Goal: Task Accomplishment & Management: Complete application form

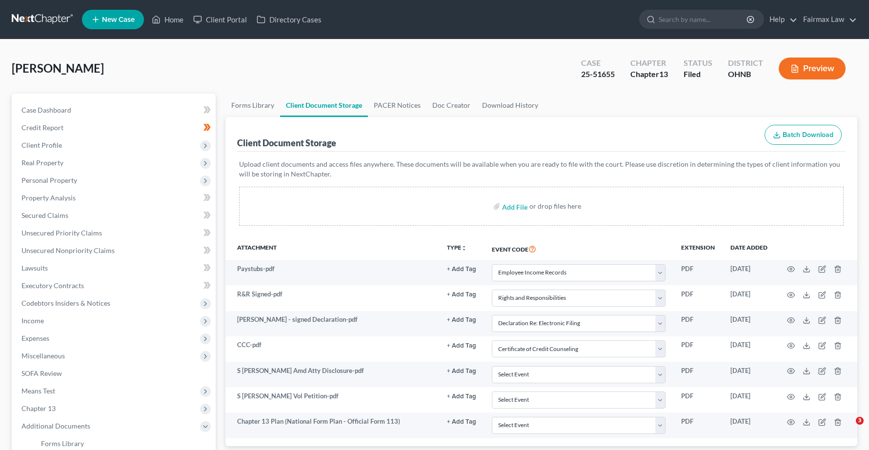
select select "20"
select select "26"
select select "16"
select select "5"
click at [170, 20] on link "Home" at bounding box center [167, 20] width 41 height 18
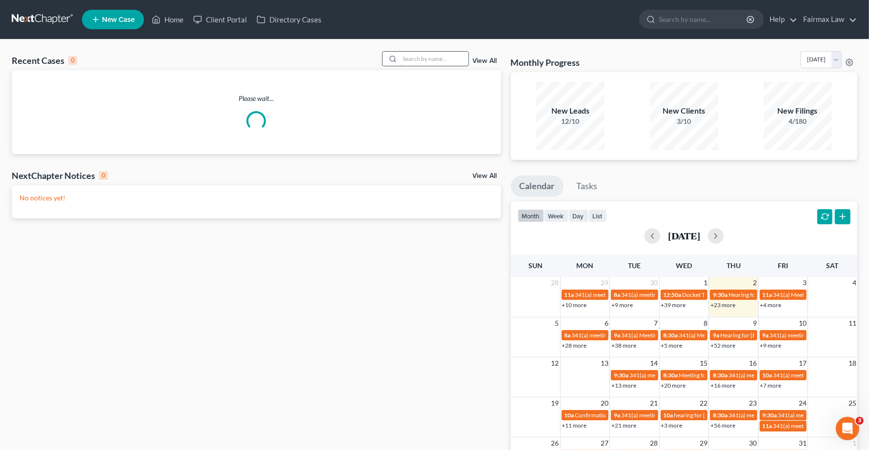
click at [411, 60] on input "search" at bounding box center [434, 59] width 68 height 14
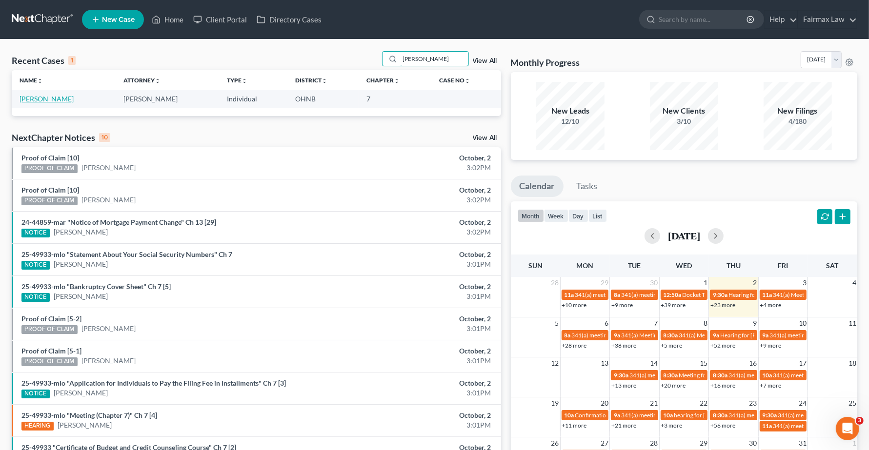
type input "[PERSON_NAME]"
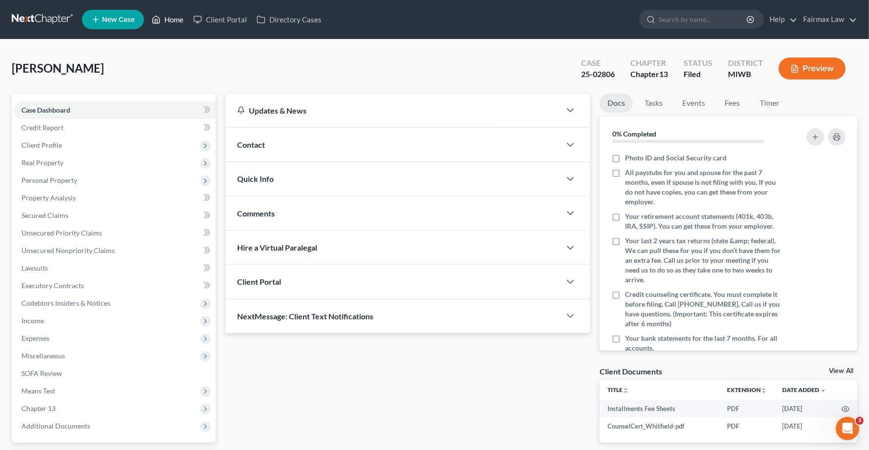
click at [172, 19] on link "Home" at bounding box center [167, 20] width 41 height 18
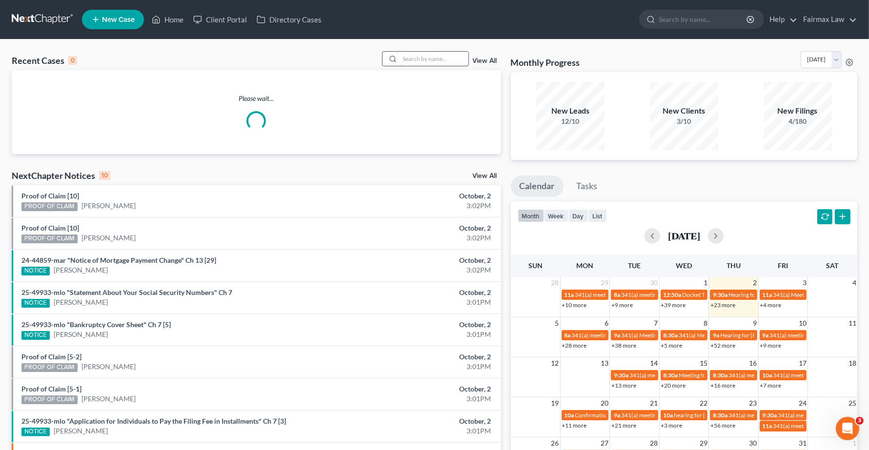
click at [437, 59] on input "search" at bounding box center [434, 59] width 68 height 14
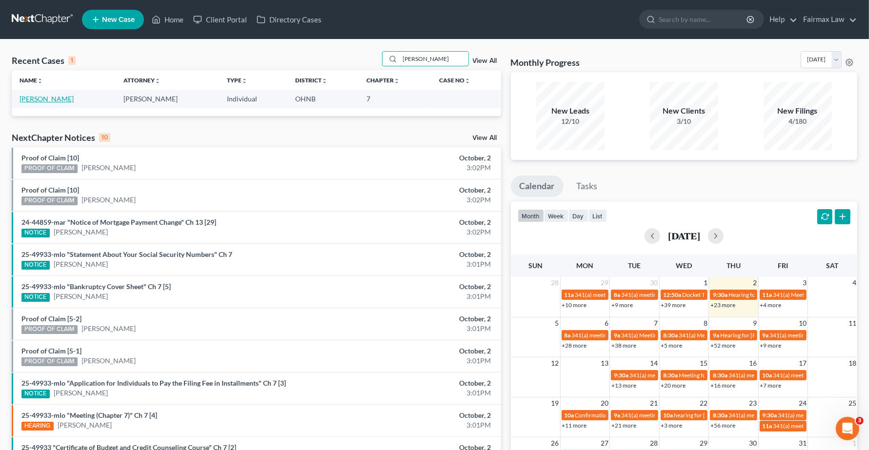
type input "[PERSON_NAME]"
click at [47, 98] on link "[PERSON_NAME]" at bounding box center [47, 99] width 54 height 8
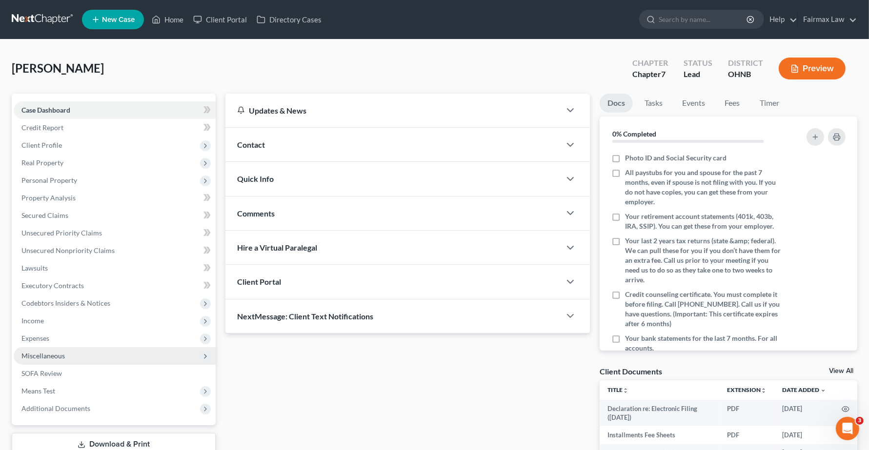
scroll to position [61, 0]
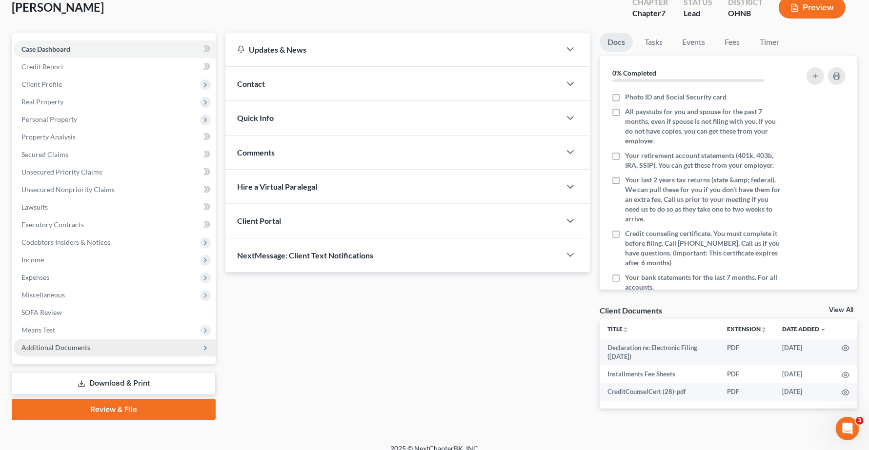
click at [54, 346] on span "Additional Documents" at bounding box center [55, 347] width 69 height 8
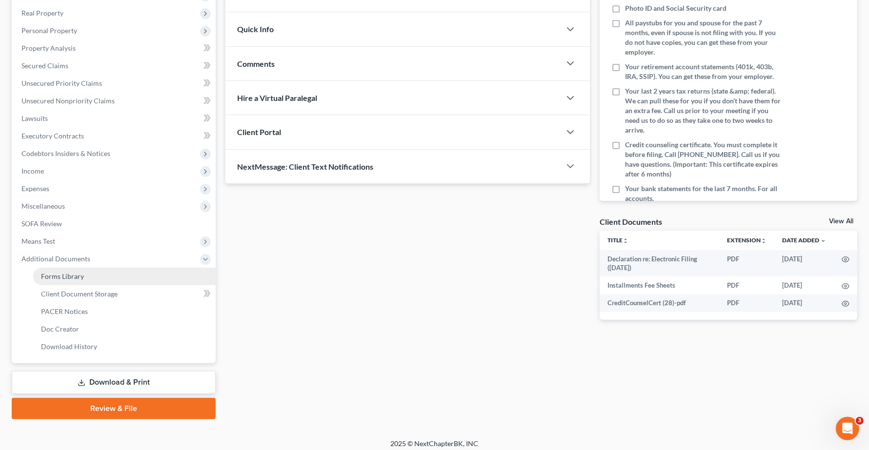
scroll to position [155, 0]
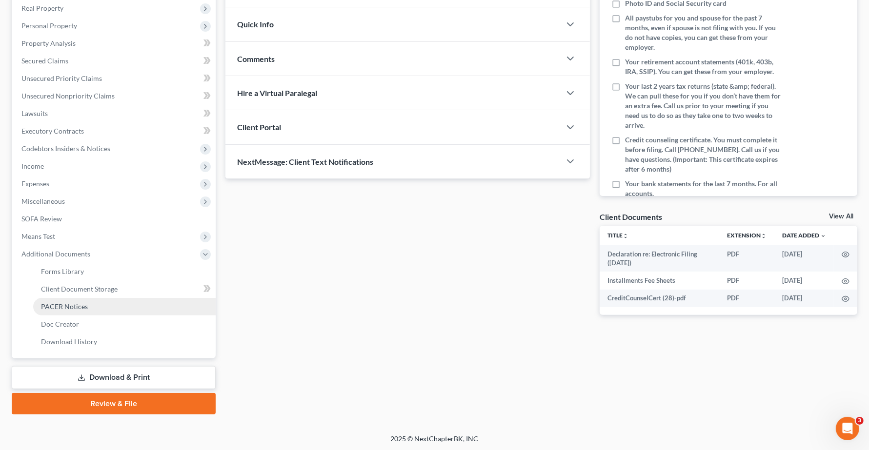
click at [67, 305] on span "PACER Notices" at bounding box center [64, 307] width 47 height 8
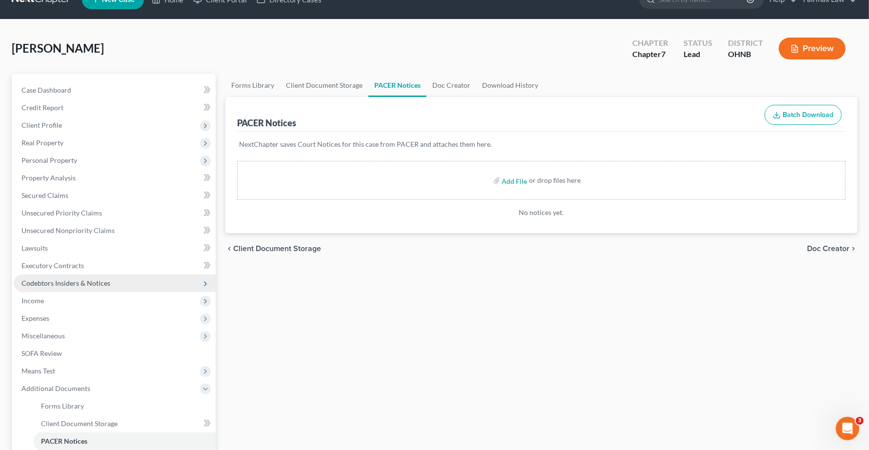
scroll to position [155, 0]
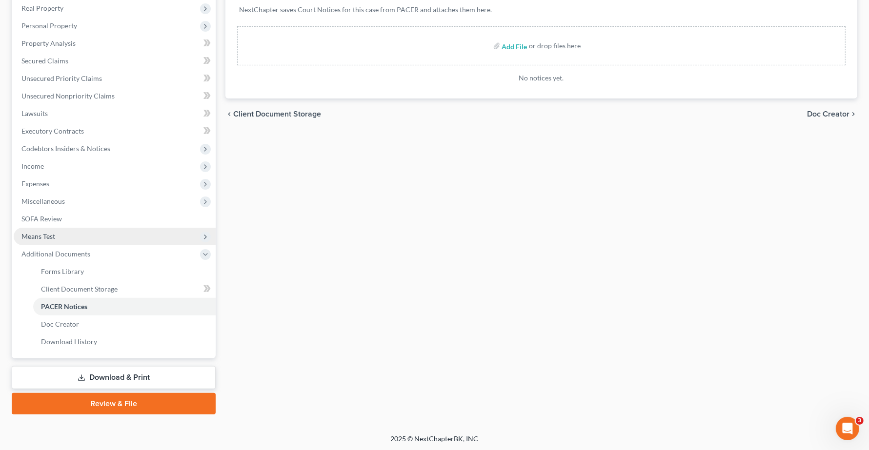
click at [38, 235] on span "Means Test" at bounding box center [38, 236] width 34 height 8
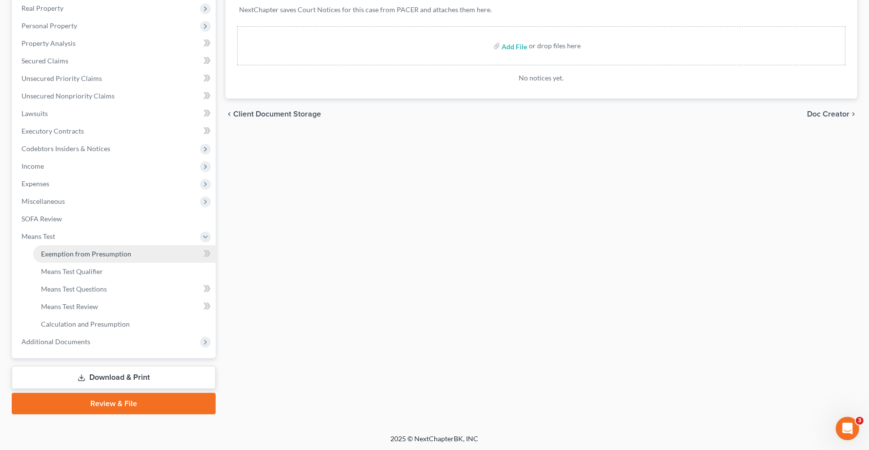
click at [69, 251] on span "Exemption from Presumption" at bounding box center [86, 254] width 90 height 8
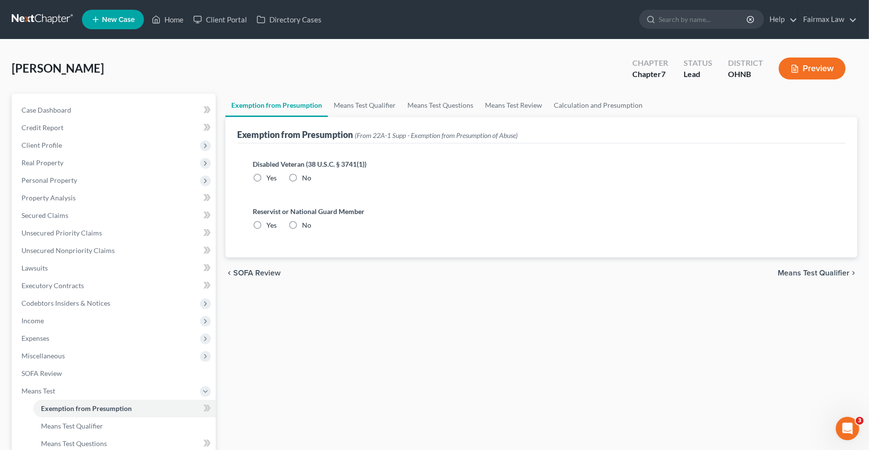
click at [796, 272] on span "Means Test Qualifier" at bounding box center [814, 273] width 72 height 8
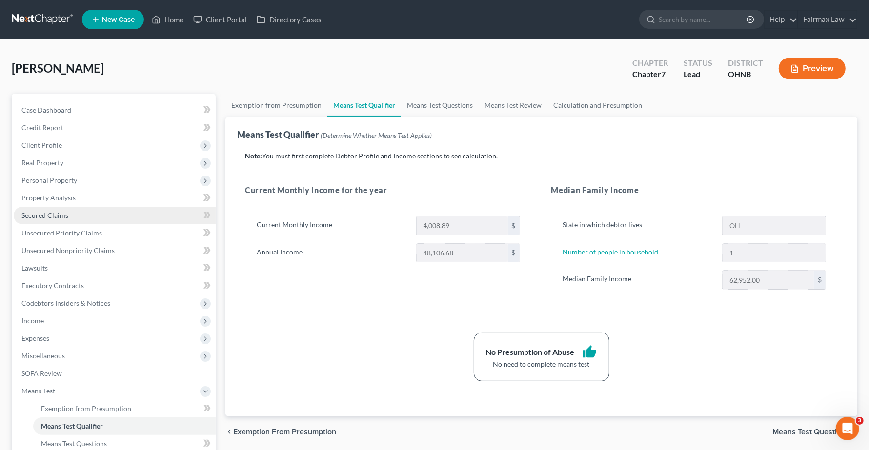
click at [40, 215] on span "Secured Claims" at bounding box center [44, 215] width 47 height 8
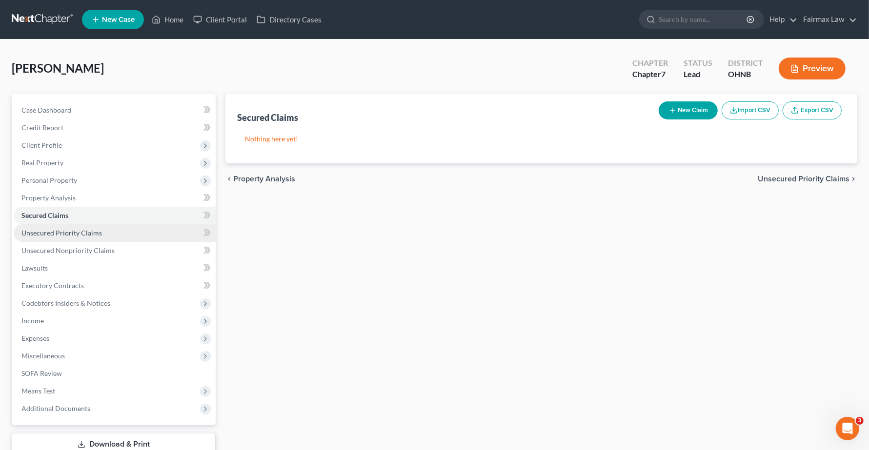
click at [51, 232] on span "Unsecured Priority Claims" at bounding box center [61, 233] width 81 height 8
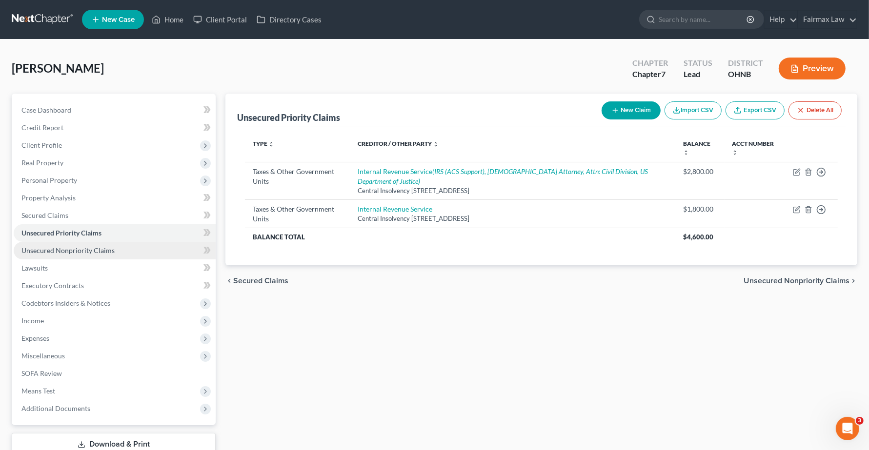
click at [59, 250] on span "Unsecured Nonpriority Claims" at bounding box center [67, 250] width 93 height 8
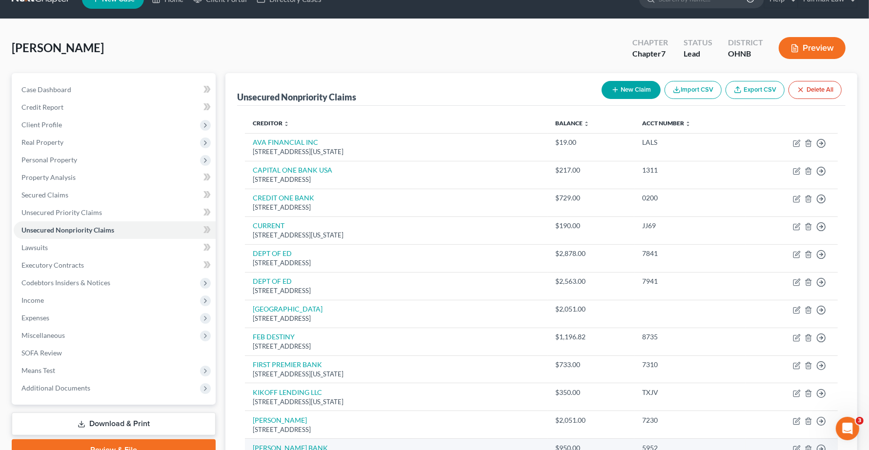
scroll to position [11, 0]
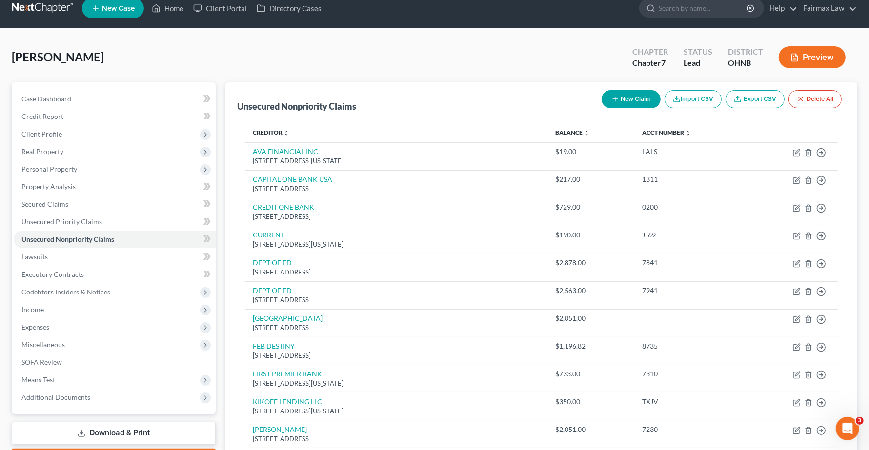
click at [384, 85] on div "Unsecured Nonpriority Claims New Claim Import CSV Export CSV Delete All" at bounding box center [541, 98] width 608 height 33
click at [29, 254] on span "Lawsuits" at bounding box center [34, 257] width 26 height 8
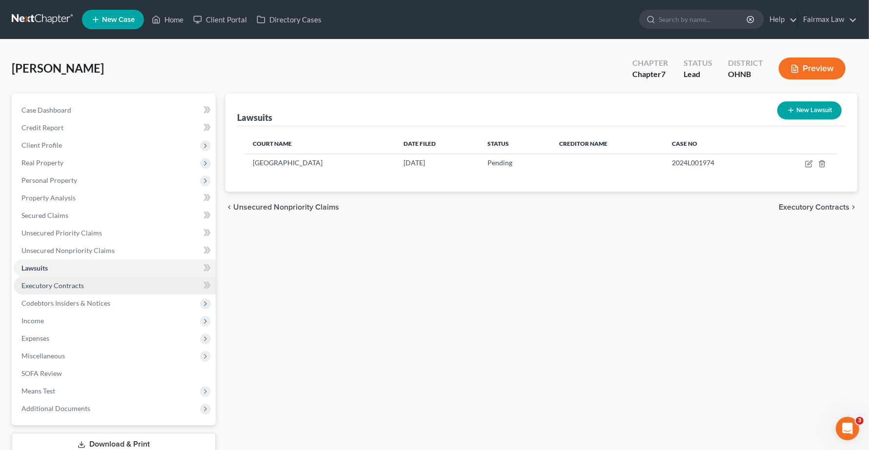
click at [40, 285] on span "Executory Contracts" at bounding box center [52, 286] width 62 height 8
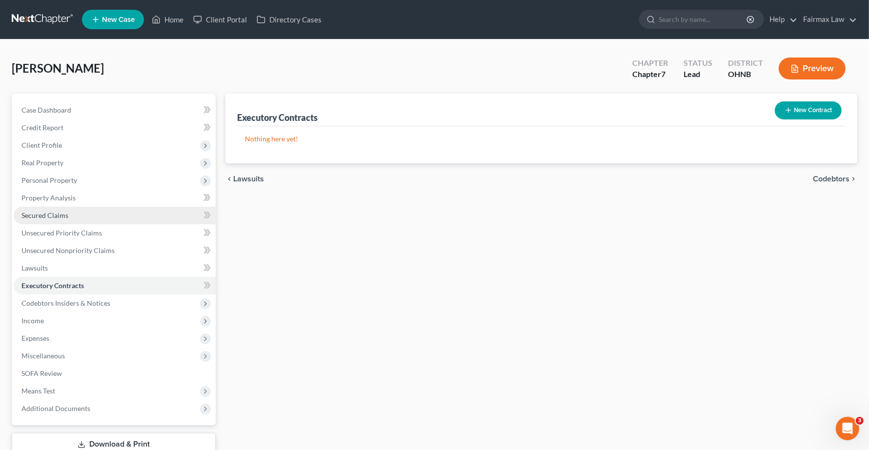
click at [55, 215] on span "Secured Claims" at bounding box center [44, 215] width 47 height 8
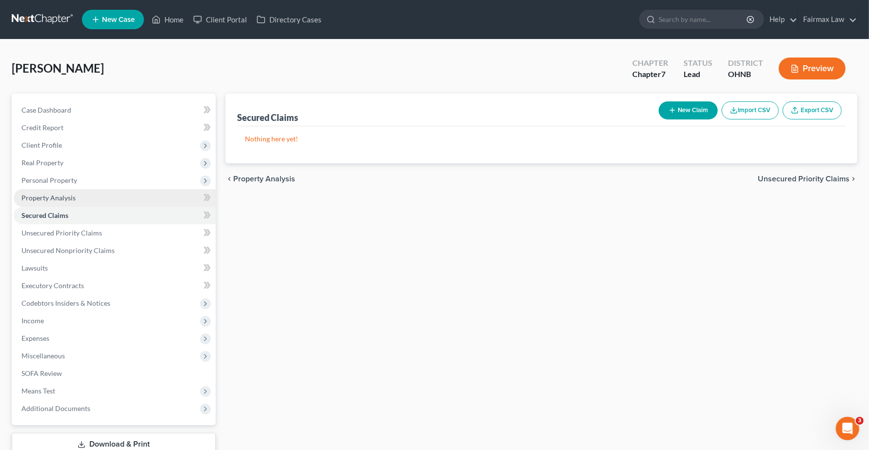
click at [50, 199] on span "Property Analysis" at bounding box center [48, 198] width 54 height 8
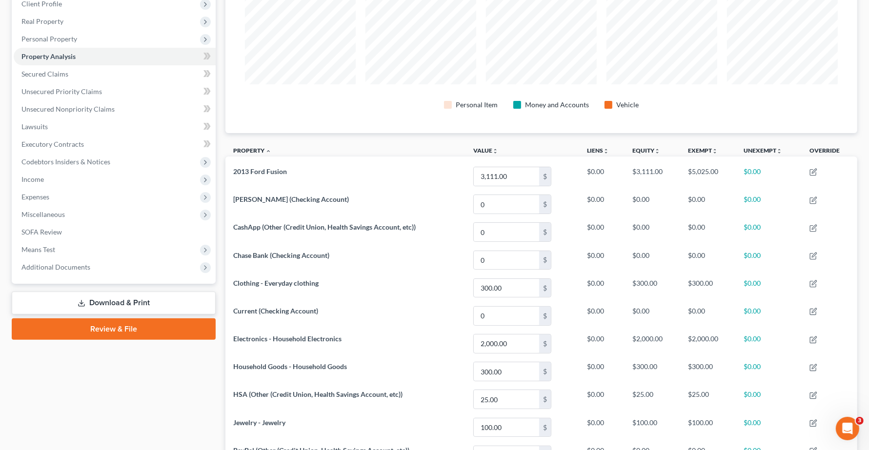
scroll to position [136, 0]
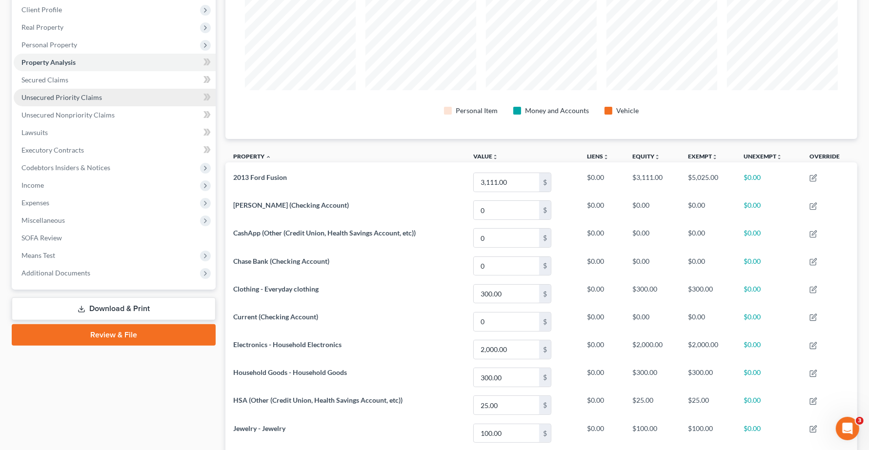
click at [38, 101] on link "Unsecured Priority Claims" at bounding box center [115, 98] width 202 height 18
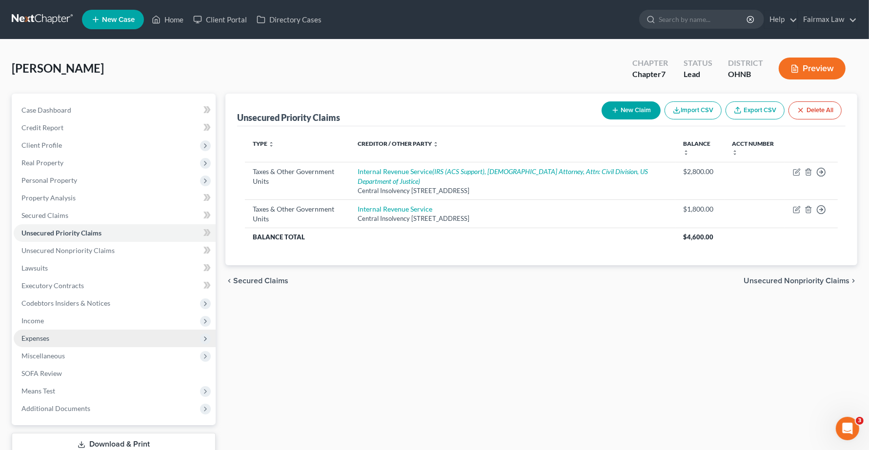
click at [34, 334] on span "Expenses" at bounding box center [35, 338] width 28 height 8
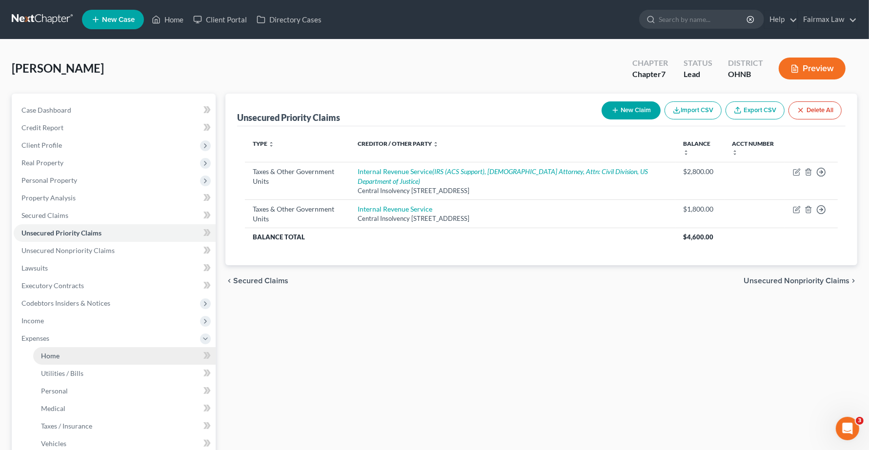
click at [45, 357] on span "Home" at bounding box center [50, 356] width 19 height 8
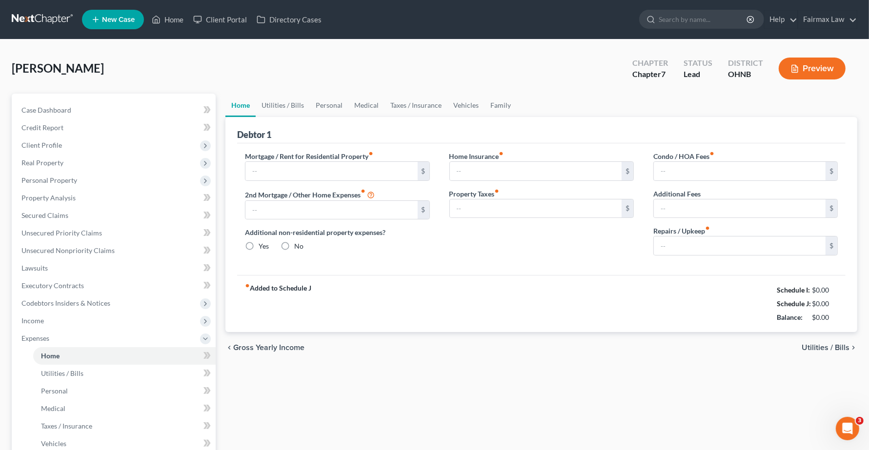
type input "1,438.00"
type input "0.00"
radio input "true"
type input "0.00"
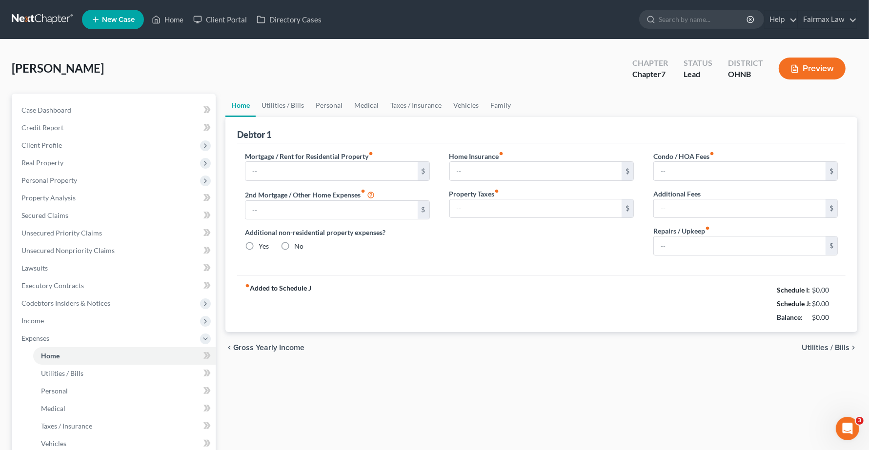
type input "0.00"
type input "40.00"
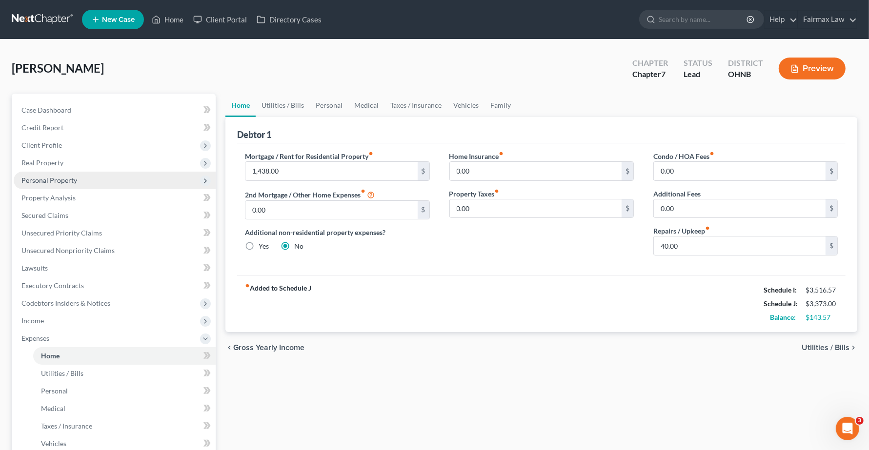
click at [48, 186] on span "Personal Property" at bounding box center [115, 181] width 202 height 18
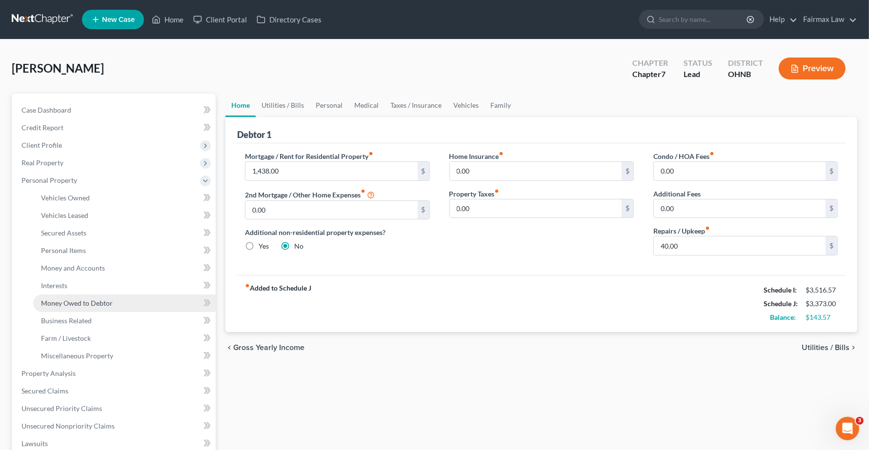
click at [61, 301] on span "Money Owed to Debtor" at bounding box center [77, 303] width 72 height 8
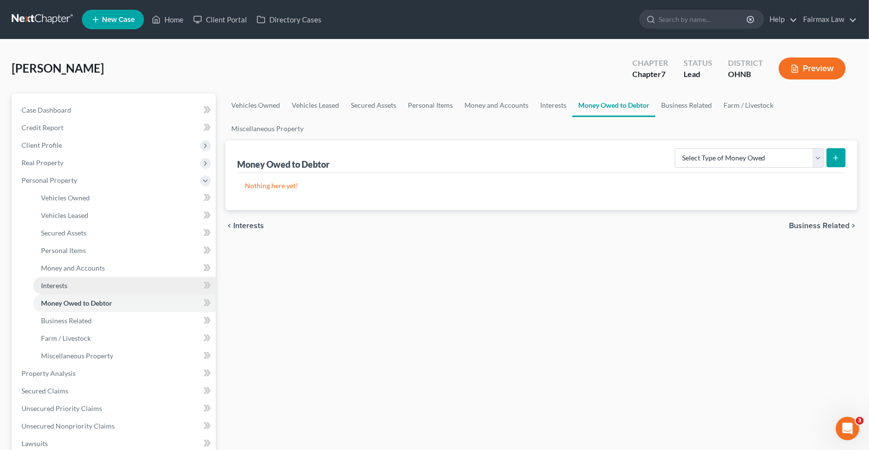
click at [56, 283] on span "Interests" at bounding box center [54, 286] width 26 height 8
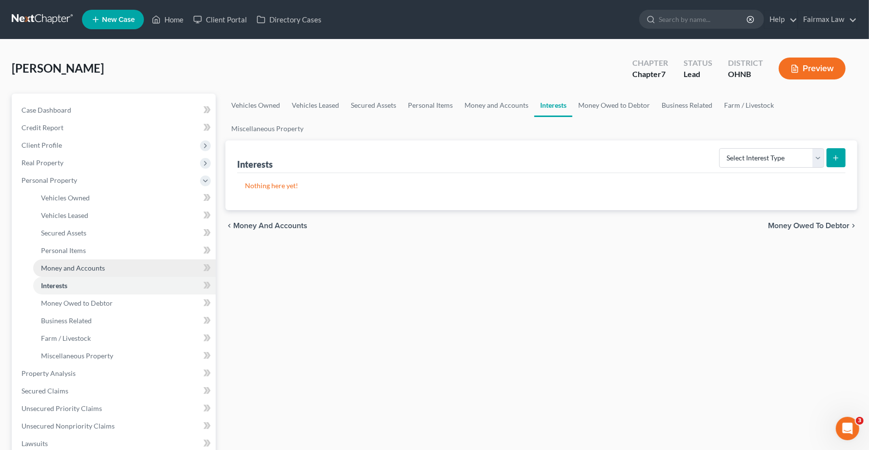
click at [61, 267] on span "Money and Accounts" at bounding box center [73, 268] width 64 height 8
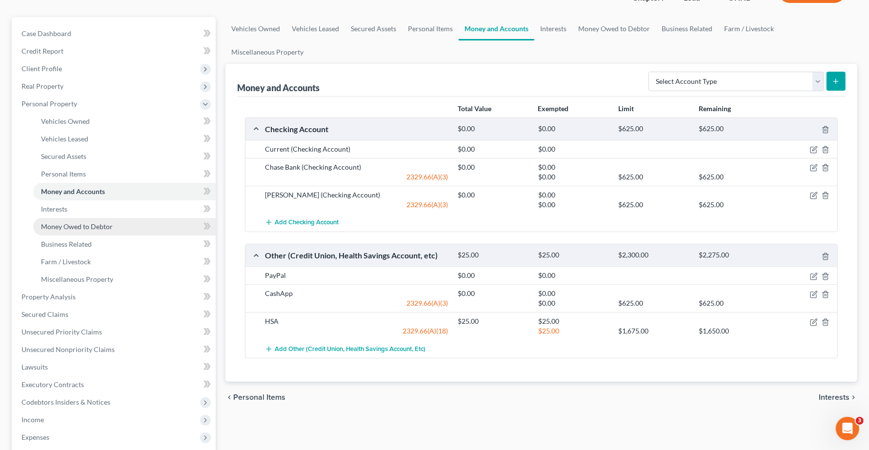
scroll to position [60, 0]
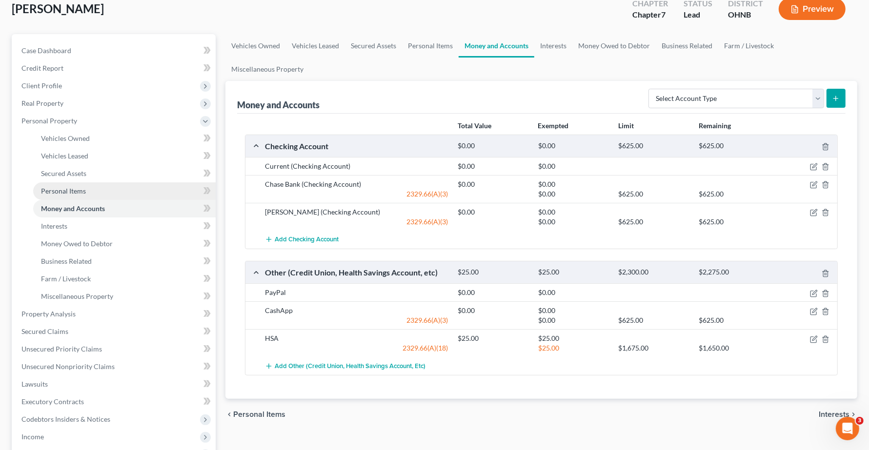
click at [65, 190] on span "Personal Items" at bounding box center [63, 191] width 45 height 8
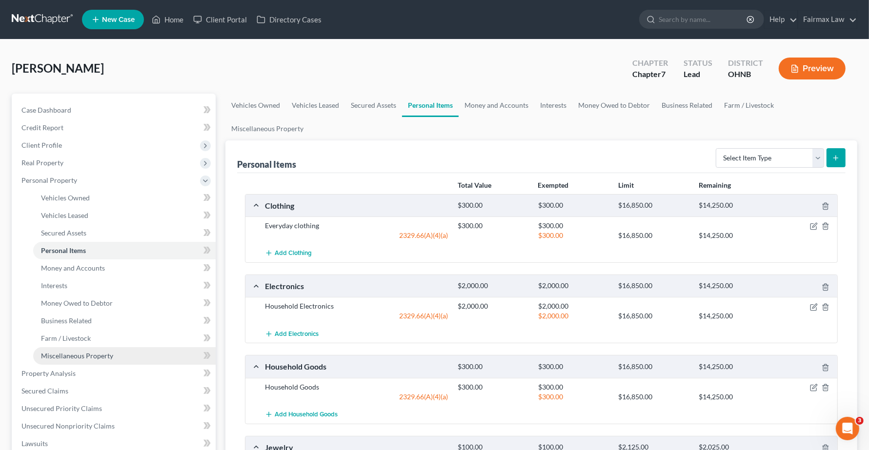
click at [68, 359] on span "Miscellaneous Property" at bounding box center [77, 356] width 72 height 8
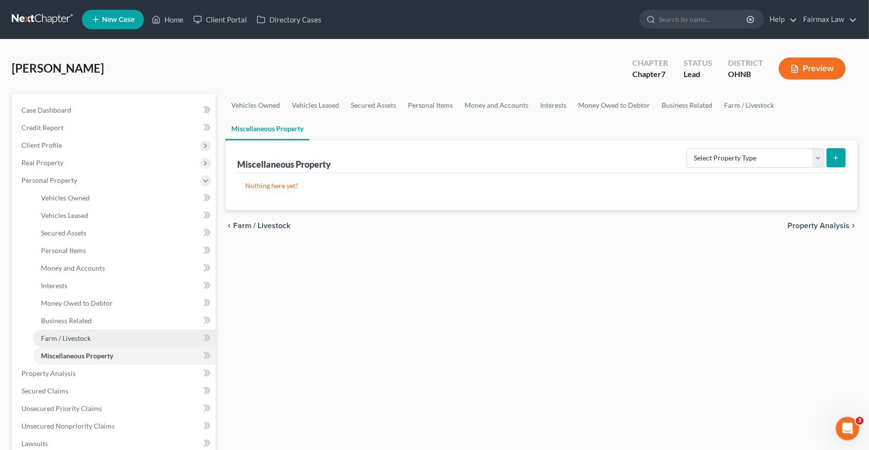
click at [71, 335] on span "Farm / Livestock" at bounding box center [66, 338] width 50 height 8
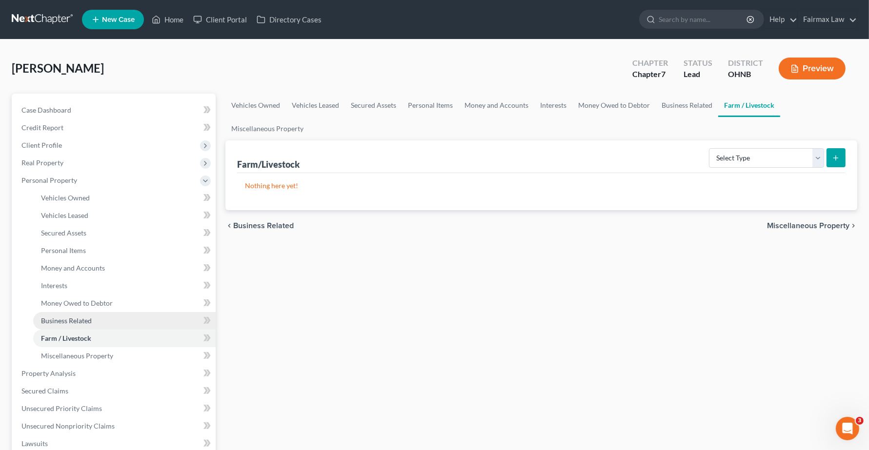
click at [72, 320] on span "Business Related" at bounding box center [66, 321] width 51 height 8
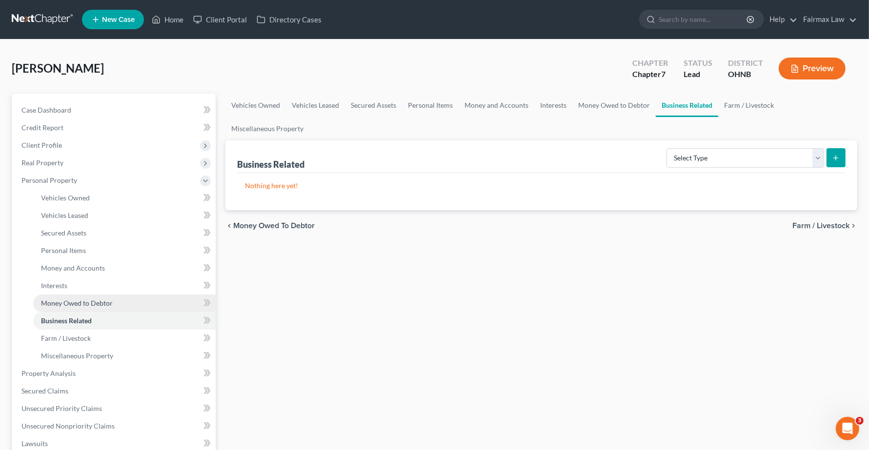
click at [72, 303] on span "Money Owed to Debtor" at bounding box center [77, 303] width 72 height 8
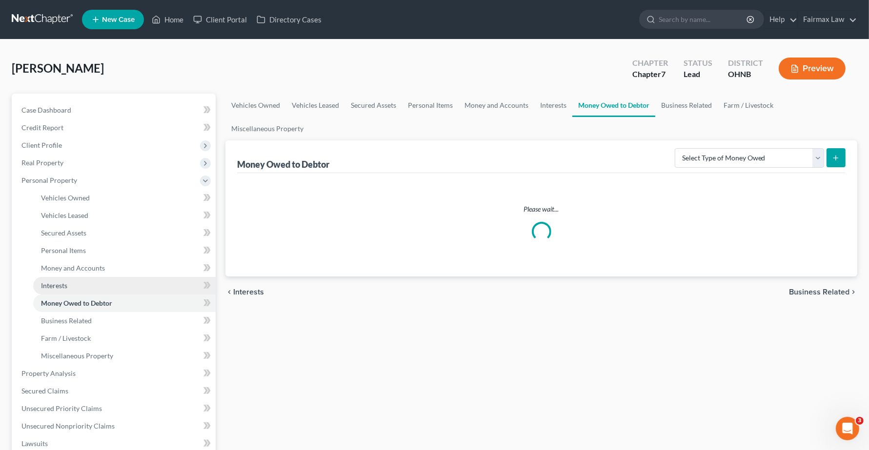
click at [61, 286] on span "Interests" at bounding box center [54, 286] width 26 height 8
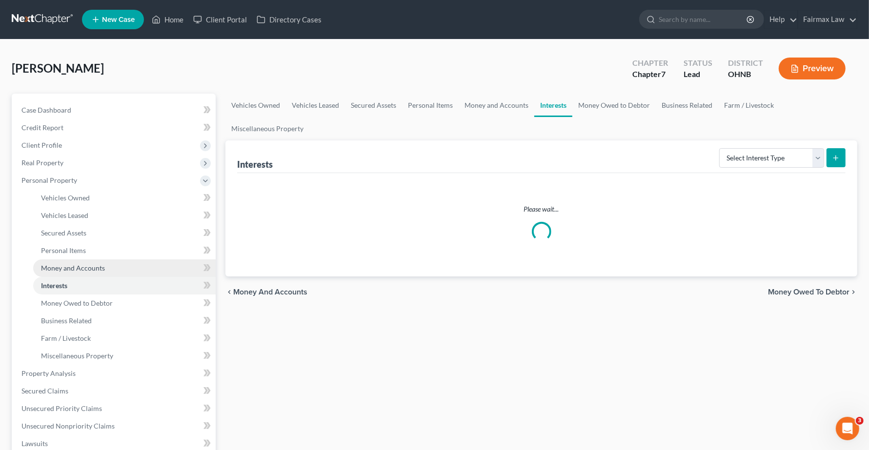
click at [64, 268] on span "Money and Accounts" at bounding box center [73, 268] width 64 height 8
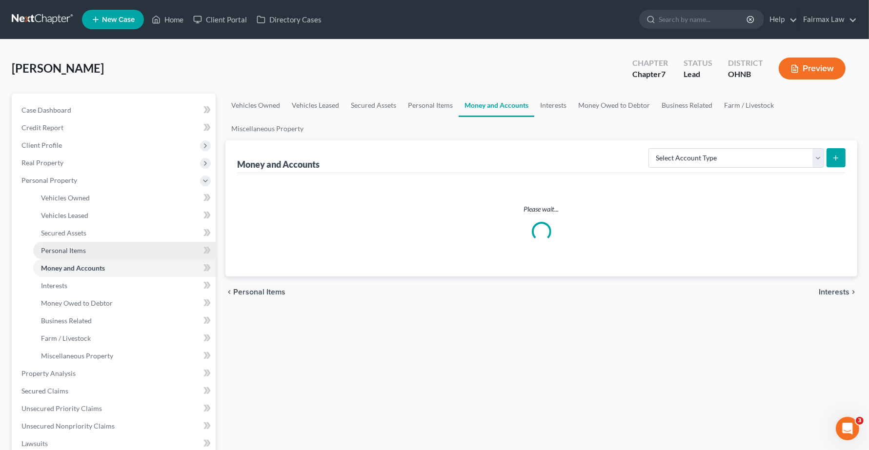
click at [64, 246] on span "Personal Items" at bounding box center [63, 250] width 45 height 8
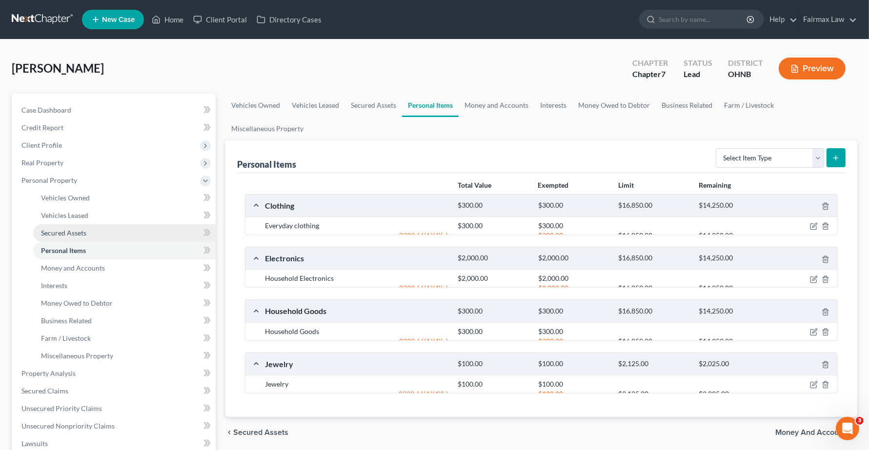
click at [66, 229] on span "Secured Assets" at bounding box center [63, 233] width 45 height 8
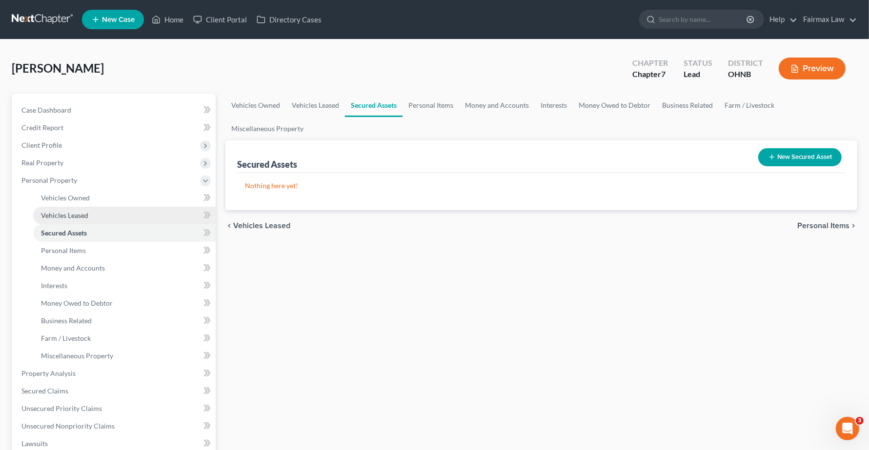
click at [77, 213] on span "Vehicles Leased" at bounding box center [64, 215] width 47 height 8
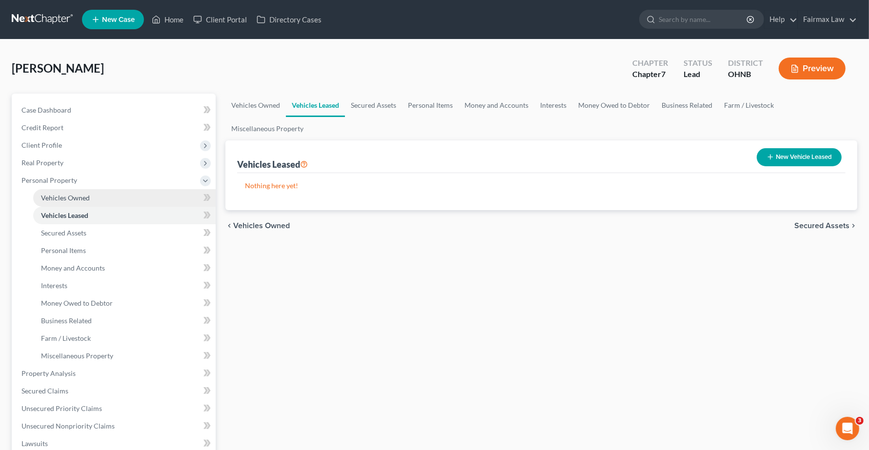
click at [77, 199] on span "Vehicles Owned" at bounding box center [65, 198] width 49 height 8
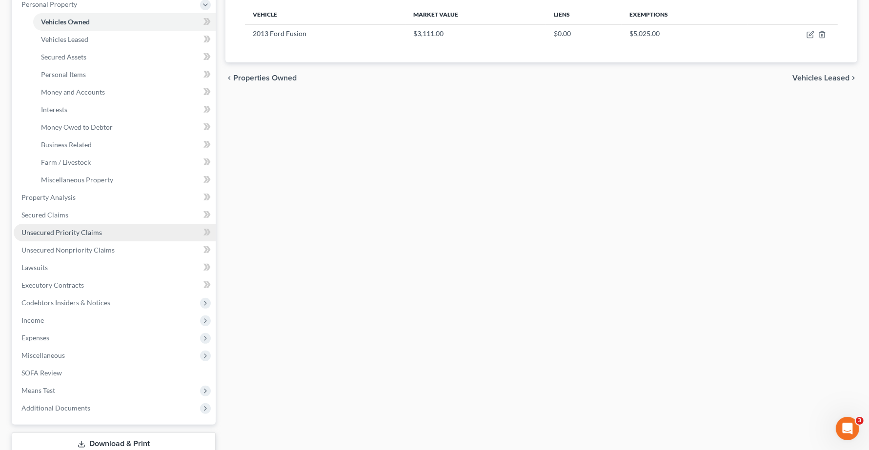
scroll to position [183, 0]
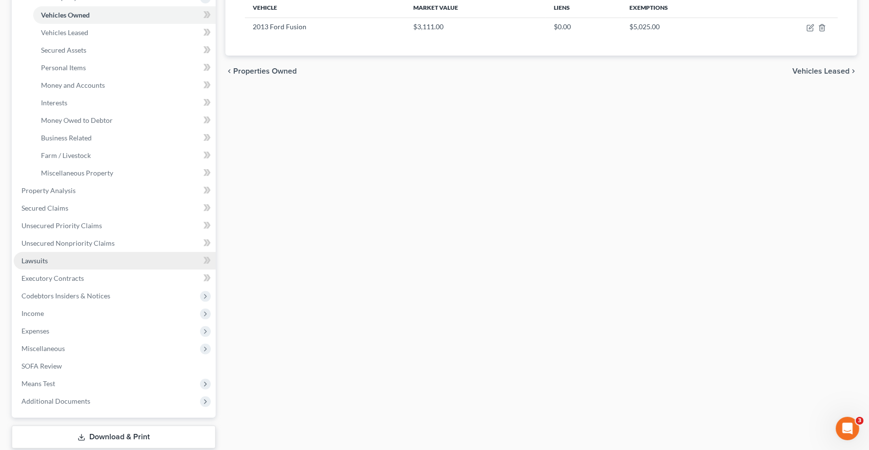
click at [47, 259] on span "Lawsuits" at bounding box center [34, 261] width 26 height 8
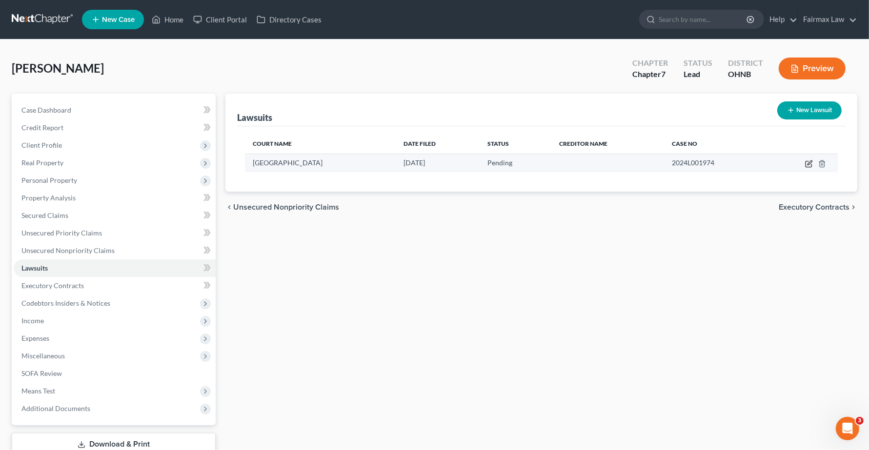
click at [808, 164] on icon "button" at bounding box center [809, 164] width 8 height 8
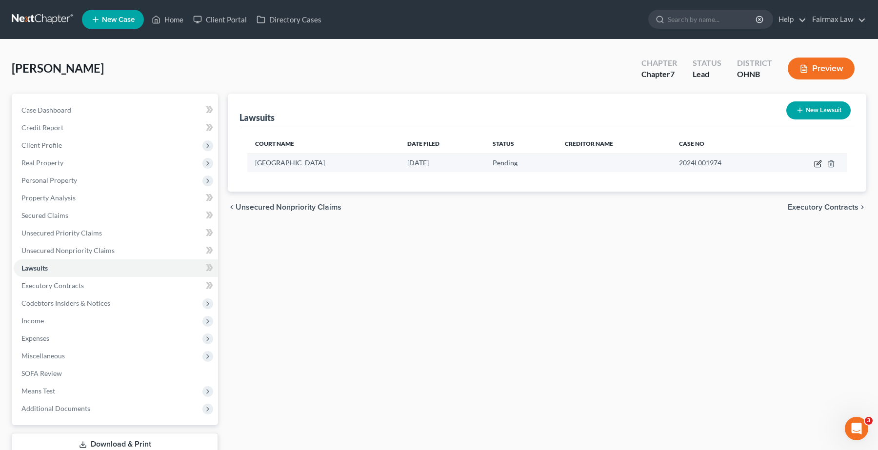
select select "14"
select select "0"
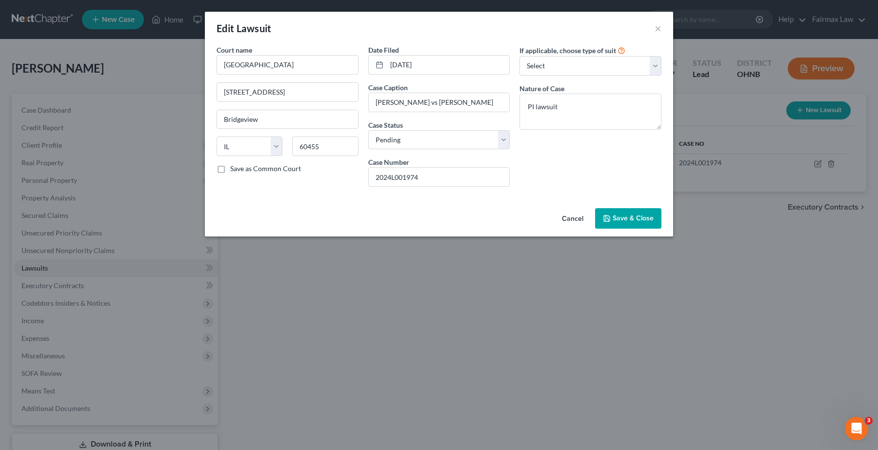
click at [313, 211] on div "Cancel Save & Close" at bounding box center [439, 220] width 468 height 32
click at [451, 102] on input "[PERSON_NAME] vs [PERSON_NAME]" at bounding box center [439, 102] width 141 height 19
click at [645, 217] on span "Save & Close" at bounding box center [633, 218] width 41 height 8
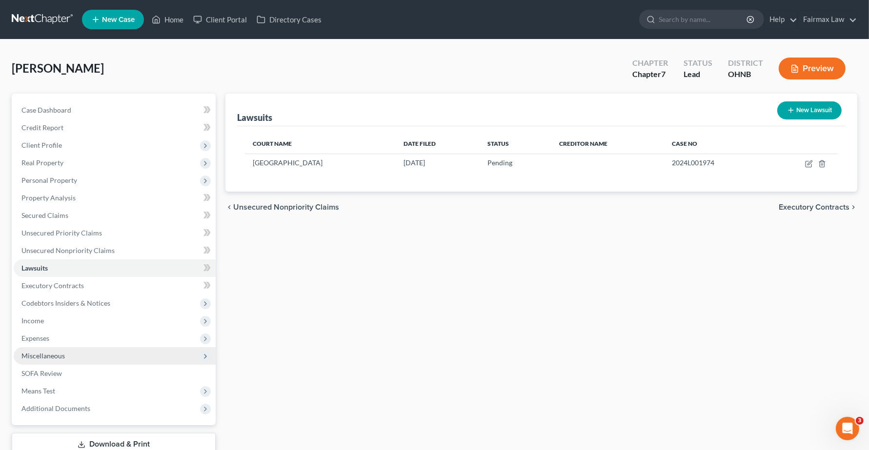
click at [72, 359] on span "Miscellaneous" at bounding box center [115, 356] width 202 height 18
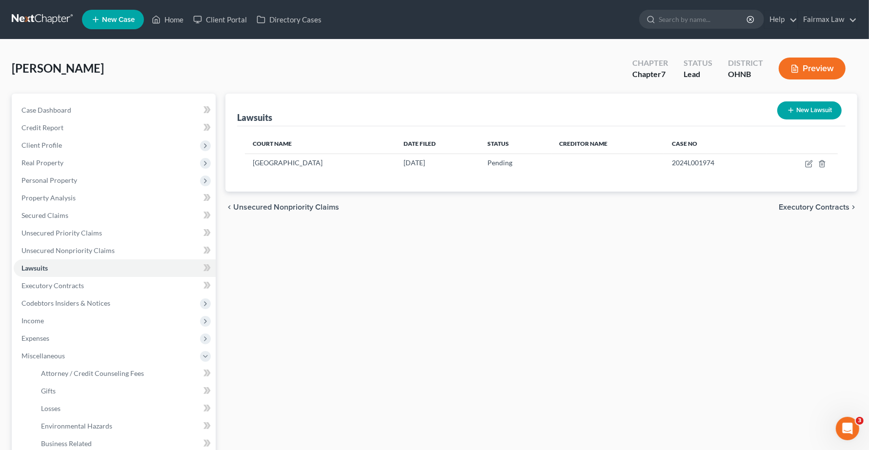
click at [291, 360] on div "Lawsuits New Lawsuit Court Name Date Filed Status Creditor Name Case No [GEOGRA…" at bounding box center [542, 332] width 642 height 476
click at [50, 303] on span "Codebtors Insiders & Notices" at bounding box center [65, 303] width 89 height 8
click at [40, 377] on span "Income" at bounding box center [115, 374] width 202 height 18
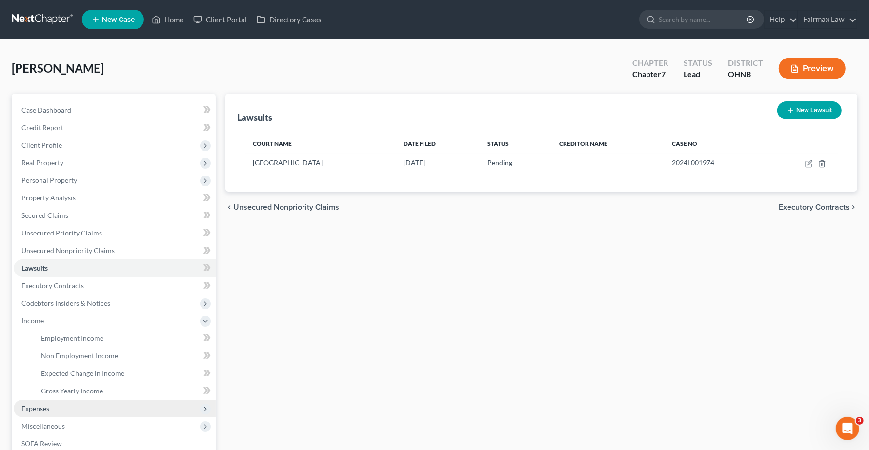
click at [38, 414] on span "Expenses" at bounding box center [115, 409] width 202 height 18
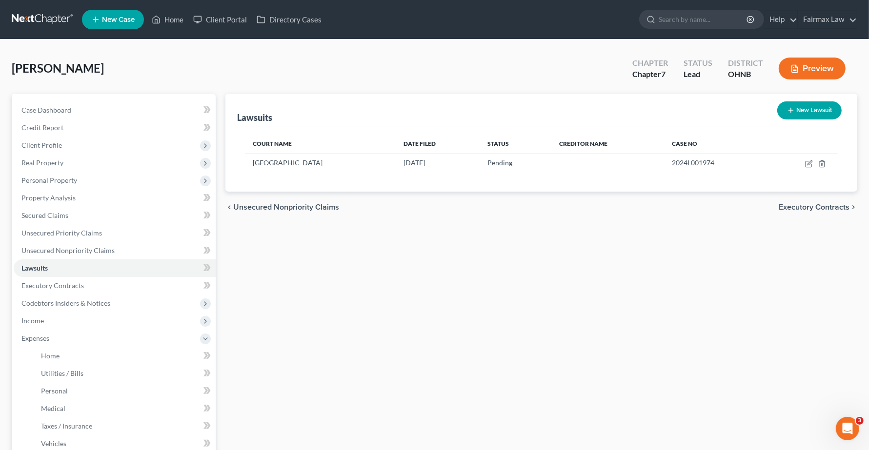
click at [806, 206] on span "Executory Contracts" at bounding box center [814, 207] width 71 height 8
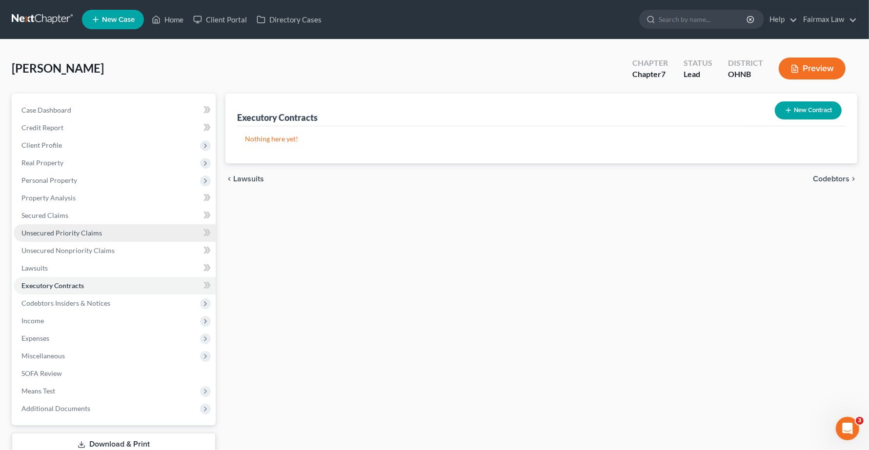
click at [44, 232] on span "Unsecured Priority Claims" at bounding box center [61, 233] width 81 height 8
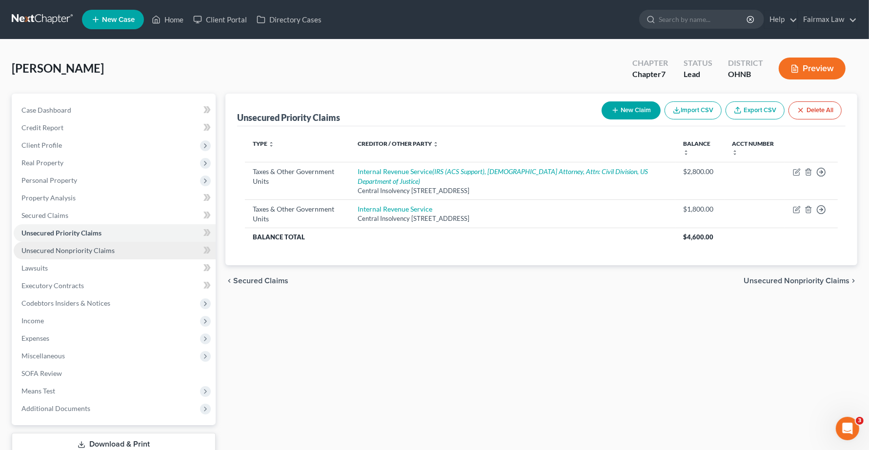
click at [40, 252] on span "Unsecured Nonpriority Claims" at bounding box center [67, 250] width 93 height 8
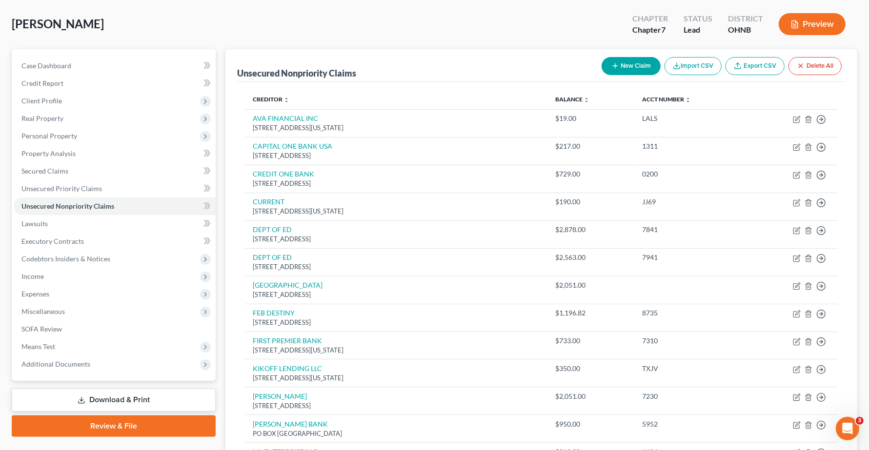
scroll to position [11, 0]
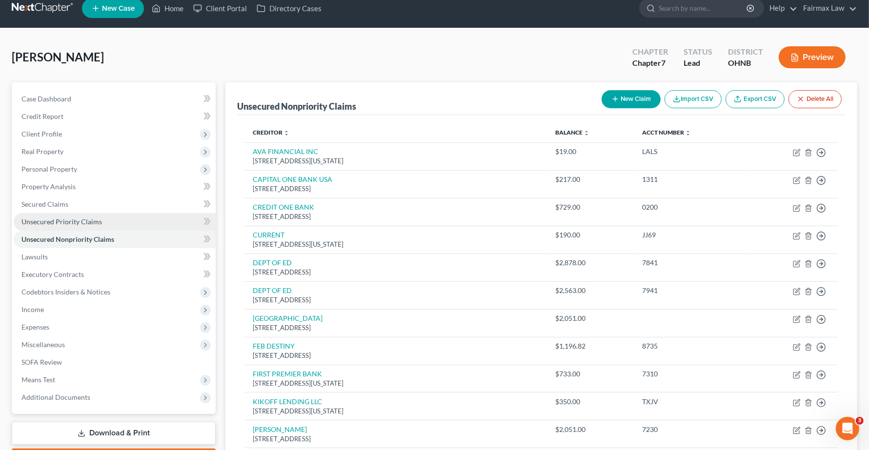
click at [63, 225] on link "Unsecured Priority Claims" at bounding box center [115, 222] width 202 height 18
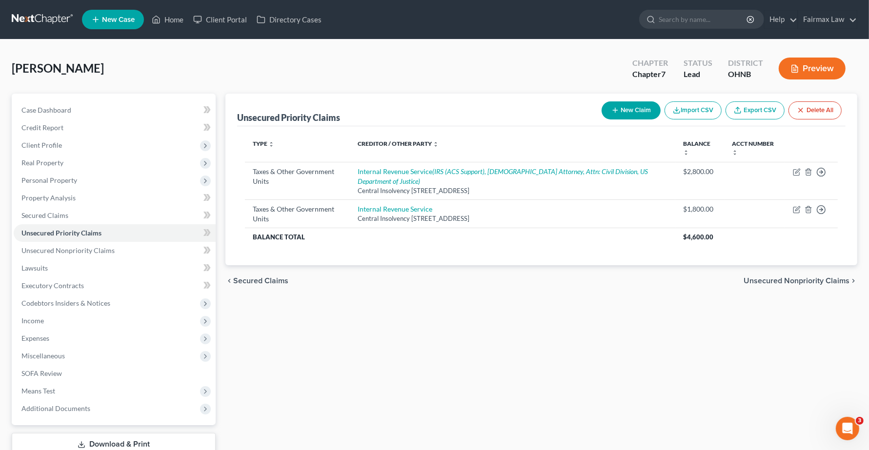
click at [284, 84] on div "[PERSON_NAME] Upgraded Chapter Chapter 7 Status Lead District [GEOGRAPHIC_DATA]…" at bounding box center [435, 72] width 846 height 42
click at [308, 320] on div "Unsecured Priority Claims New Claim Import CSV Export CSV Delete All Type expan…" at bounding box center [542, 288] width 642 height 388
